Goal: Transaction & Acquisition: Purchase product/service

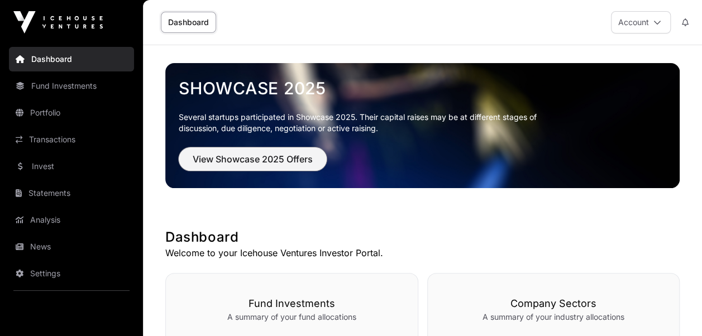
click at [280, 157] on span "View Showcase 2025 Offers" at bounding box center [253, 158] width 120 height 13
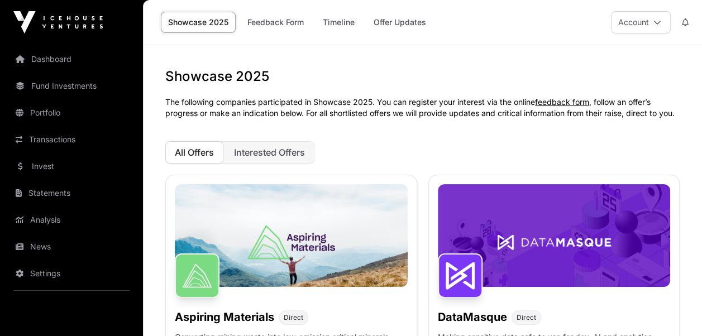
click at [658, 22] on icon at bounding box center [657, 22] width 8 height 8
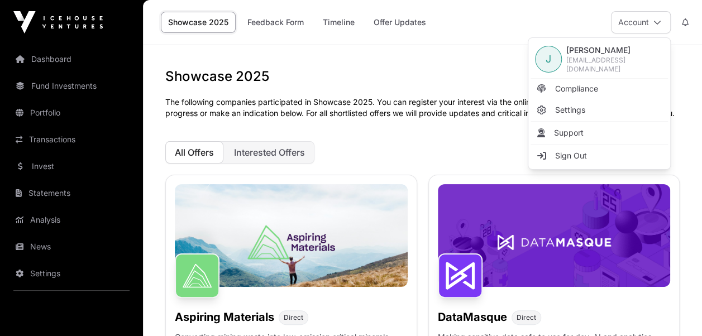
click at [572, 87] on span "Compliance" at bounding box center [576, 88] width 43 height 11
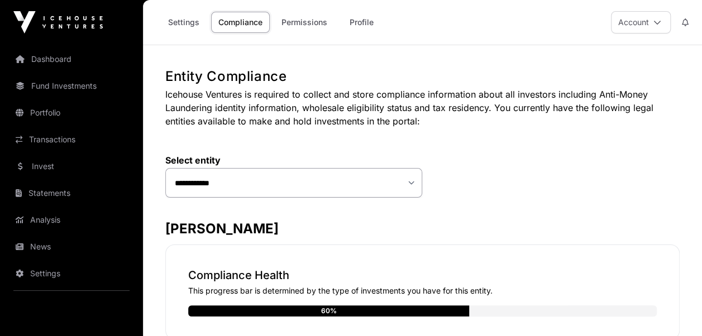
click at [310, 21] on link "Permissions" at bounding box center [304, 22] width 60 height 21
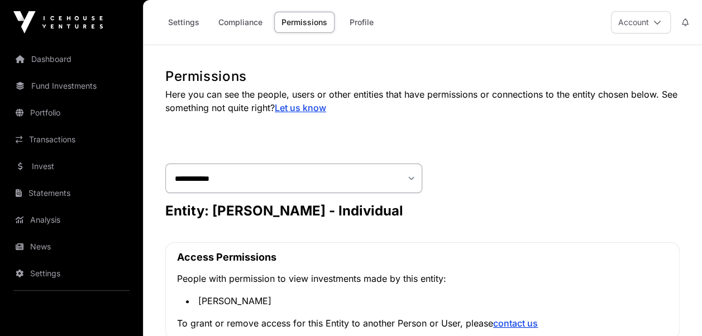
click at [361, 20] on link "Profile" at bounding box center [361, 22] width 45 height 21
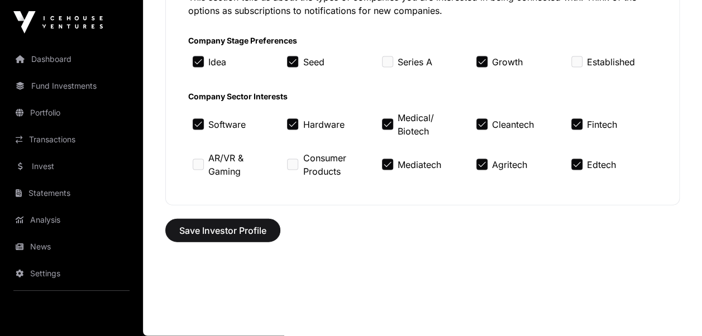
scroll to position [1185, 0]
click at [47, 56] on link "Dashboard" at bounding box center [71, 59] width 125 height 25
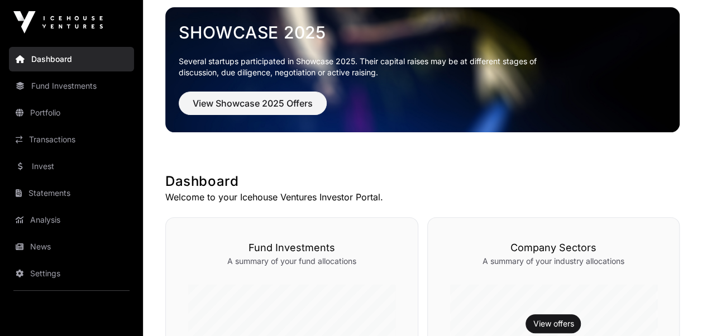
scroll to position [223, 0]
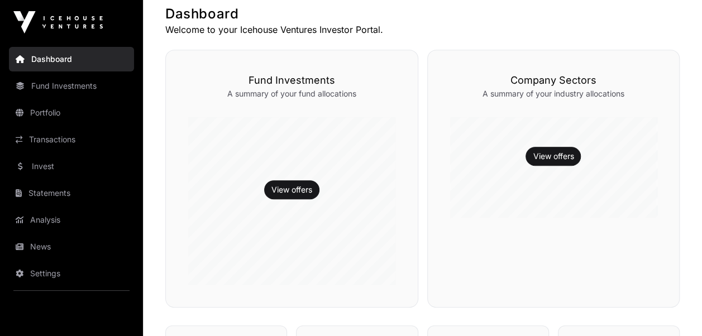
click at [284, 193] on link "View offers" at bounding box center [291, 189] width 41 height 11
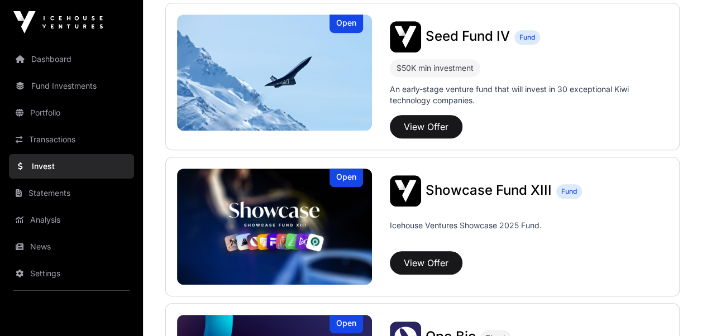
scroll to position [335, 0]
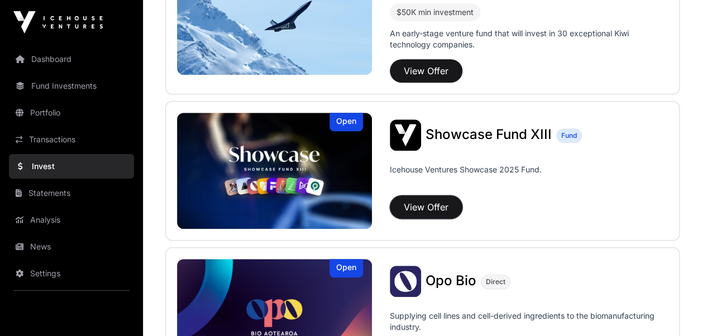
click at [417, 205] on button "View Offer" at bounding box center [426, 206] width 73 height 23
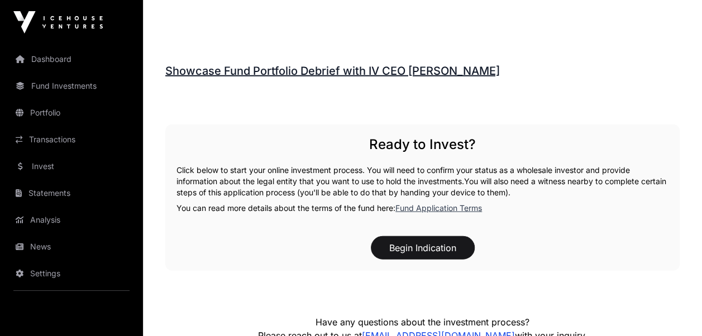
scroll to position [1396, 0]
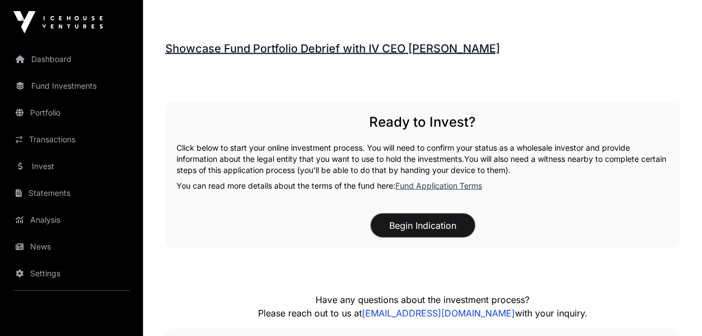
click at [414, 222] on button "Begin Indication" at bounding box center [423, 225] width 104 height 23
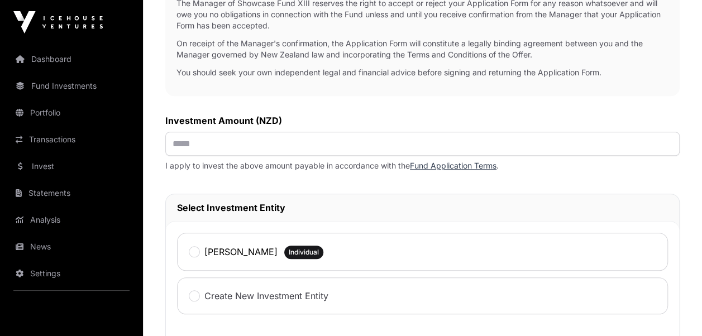
scroll to position [391, 0]
click at [470, 162] on link "Fund Application Terms" at bounding box center [453, 165] width 87 height 9
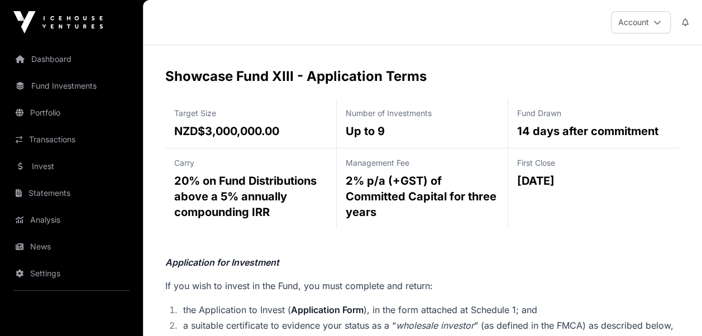
click at [56, 54] on link "Dashboard" at bounding box center [71, 59] width 125 height 25
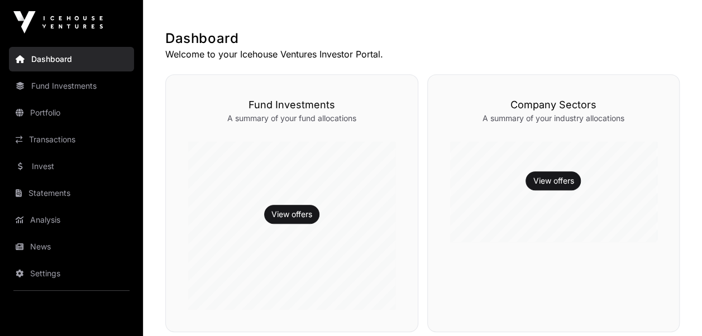
scroll to position [223, 0]
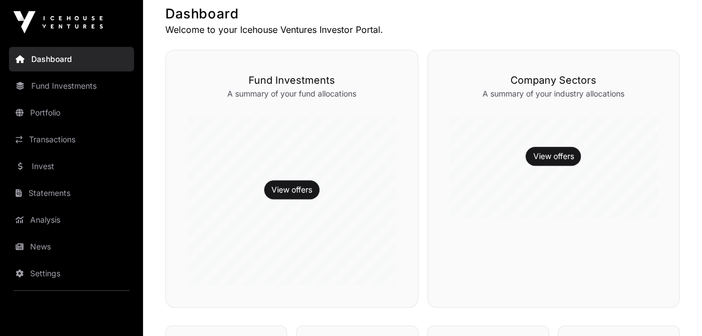
click at [287, 188] on link "View offers" at bounding box center [291, 189] width 41 height 11
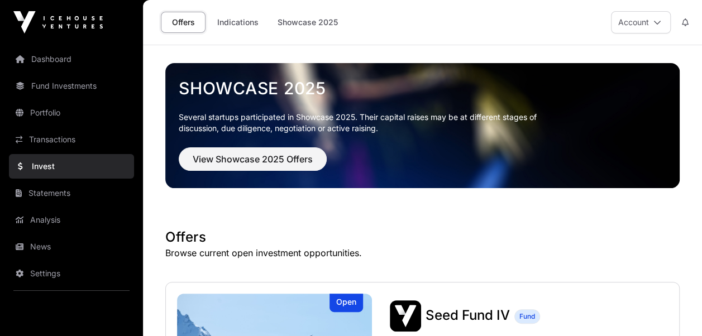
click at [660, 18] on button "Account" at bounding box center [641, 22] width 60 height 22
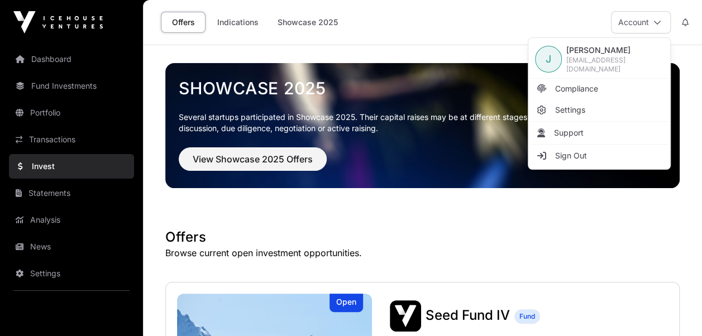
click at [570, 89] on span "Compliance" at bounding box center [576, 88] width 43 height 11
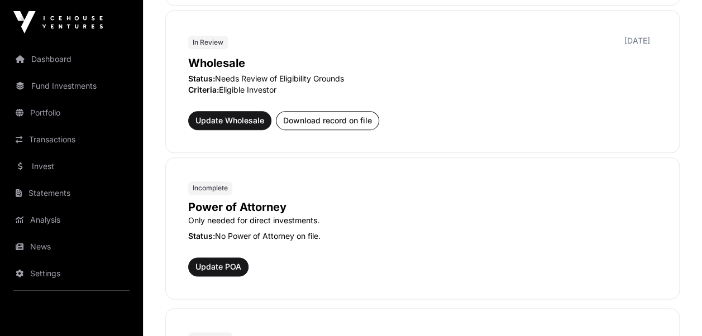
scroll to position [558, 0]
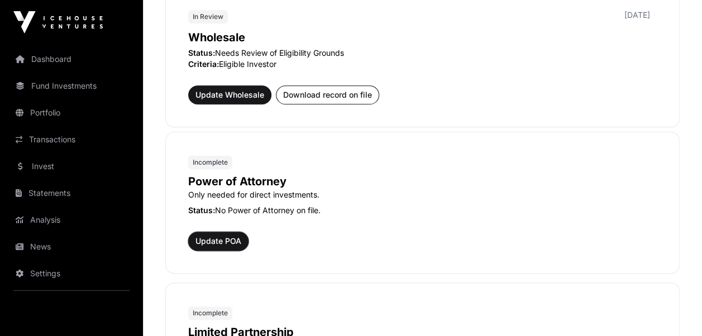
click at [202, 237] on span "Update POA" at bounding box center [218, 241] width 46 height 11
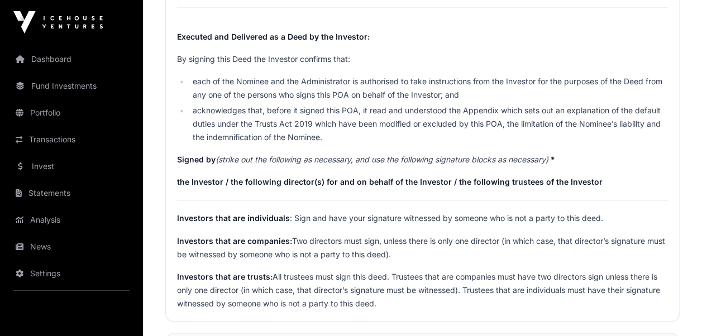
scroll to position [838, 0]
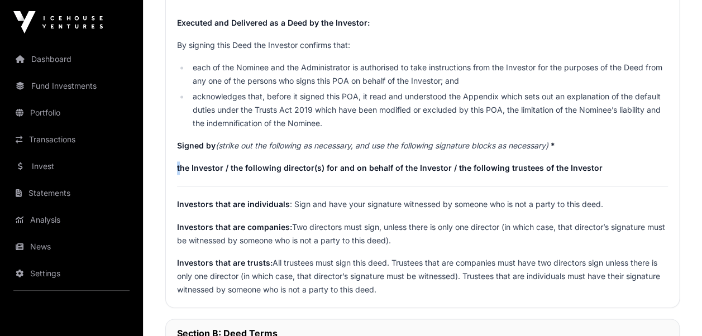
drag, startPoint x: 179, startPoint y: 164, endPoint x: 577, endPoint y: 176, distance: 398.3
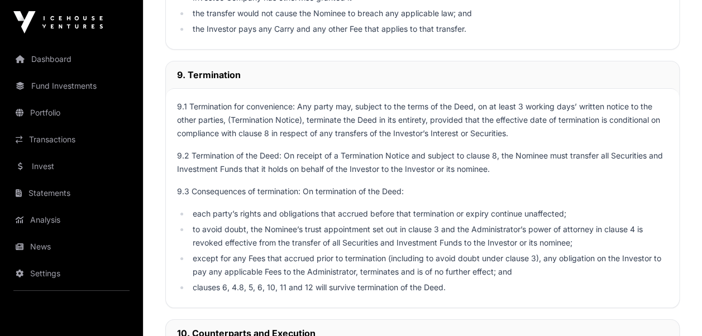
scroll to position [5816, 0]
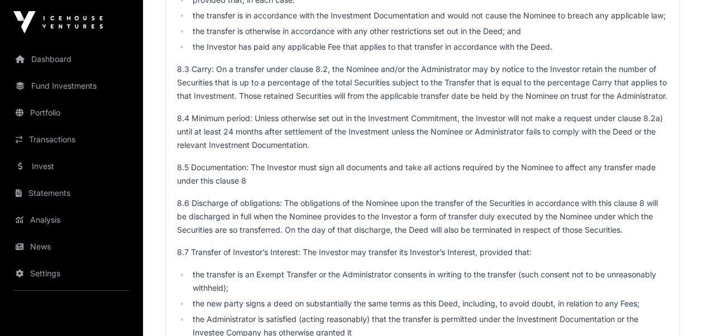
click at [41, 161] on link "Invest" at bounding box center [71, 166] width 125 height 25
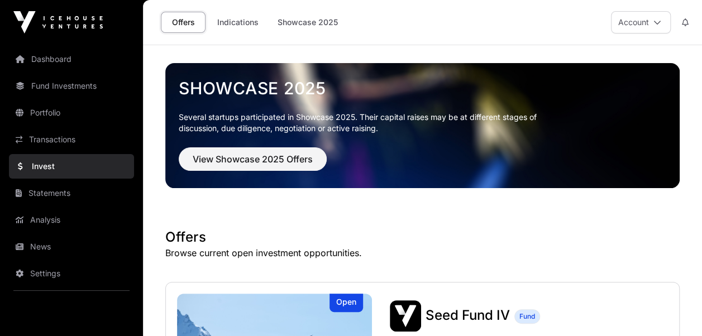
click at [309, 16] on link "Showcase 2025" at bounding box center [307, 22] width 75 height 21
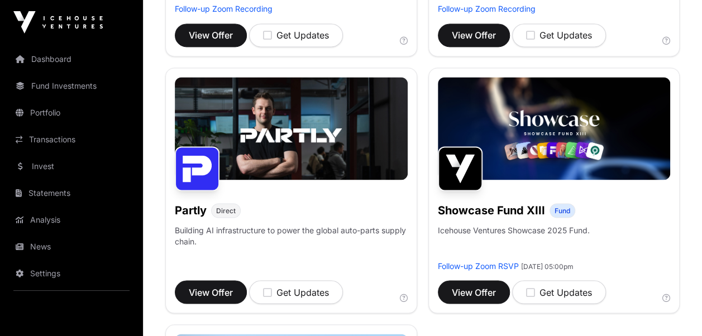
scroll to position [878, 0]
click at [35, 213] on link "Analysis" at bounding box center [71, 220] width 125 height 25
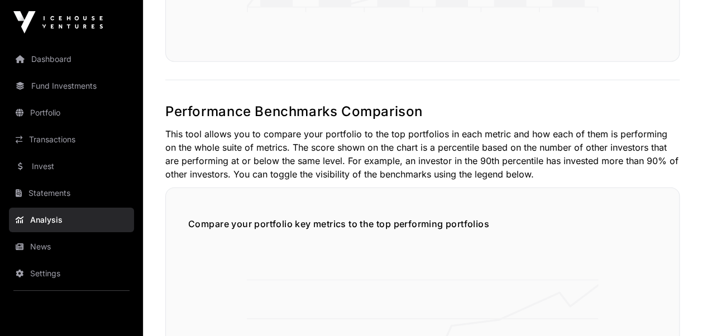
scroll to position [1396, 0]
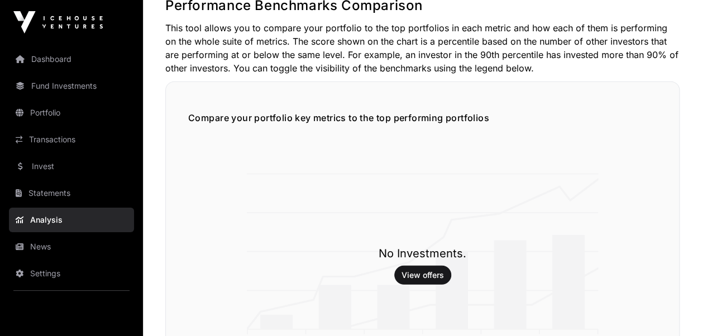
click at [54, 113] on link "Portfolio" at bounding box center [71, 113] width 125 height 25
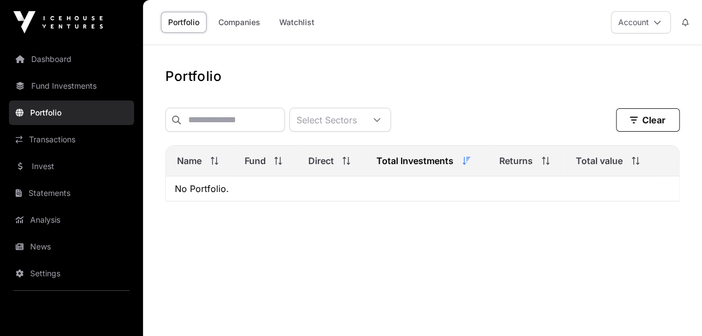
click at [54, 87] on link "Fund Investments" at bounding box center [71, 86] width 125 height 25
